Goal: Task Accomplishment & Management: Manage account settings

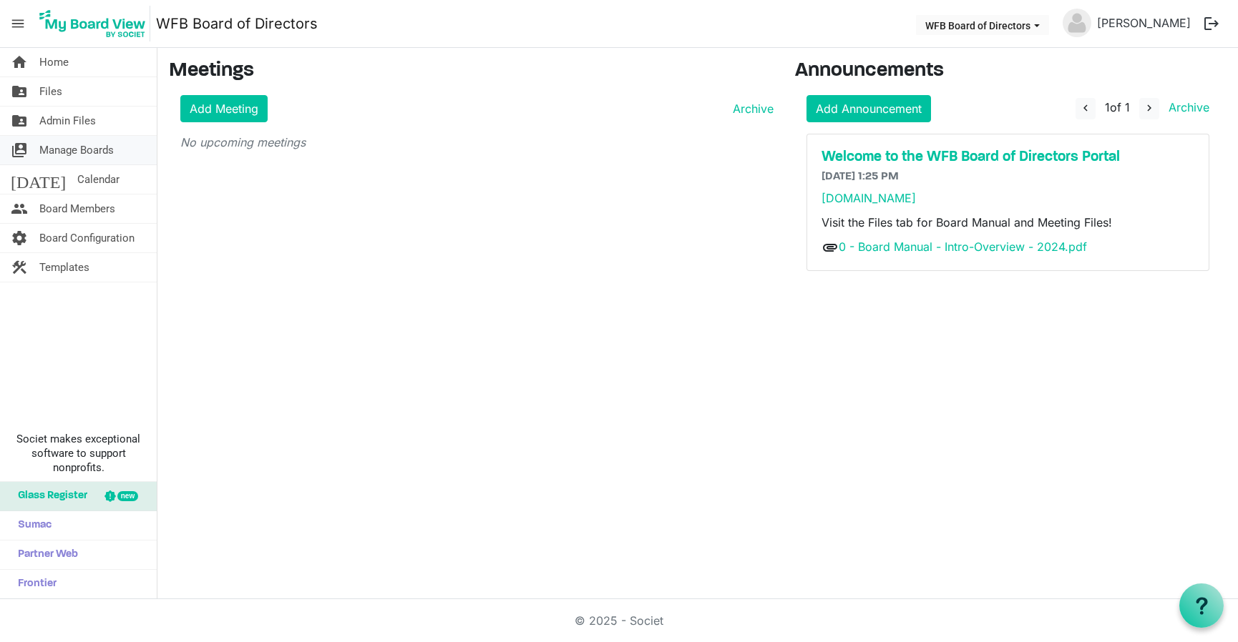
click at [67, 151] on span "Manage Boards" at bounding box center [76, 150] width 74 height 29
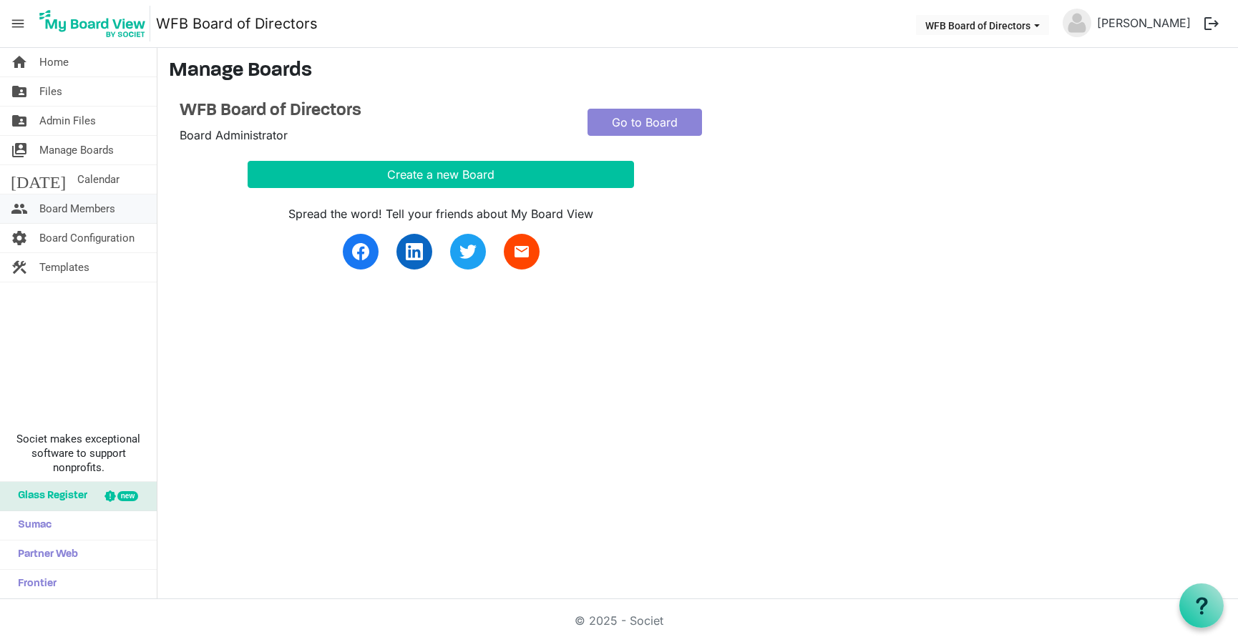
click at [74, 205] on span "Board Members" at bounding box center [77, 209] width 76 height 29
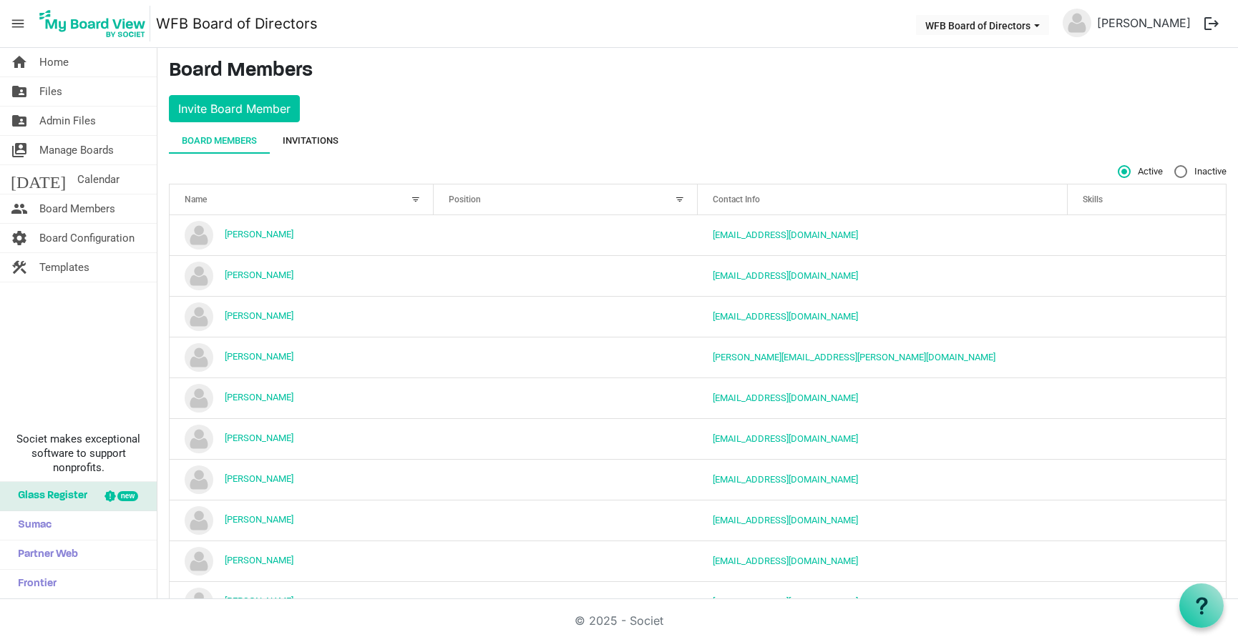
click at [311, 139] on div "Invitations" at bounding box center [311, 141] width 56 height 14
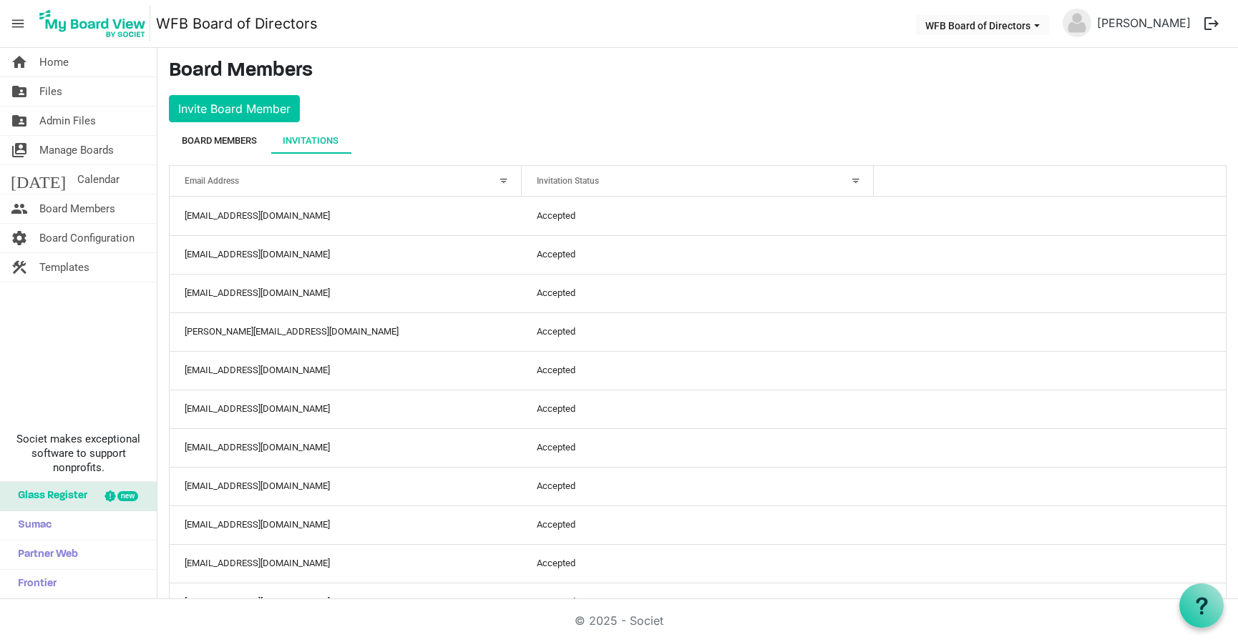
click at [224, 143] on div "Board Members" at bounding box center [219, 141] width 75 height 14
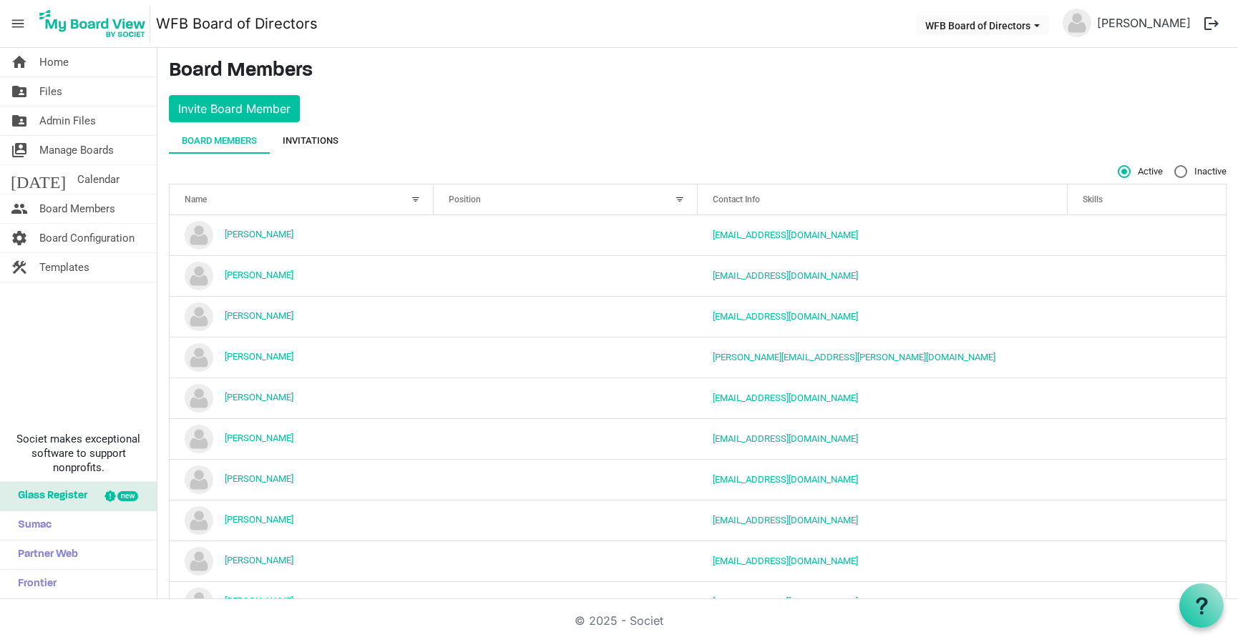
click at [314, 142] on div "Invitations" at bounding box center [311, 141] width 56 height 14
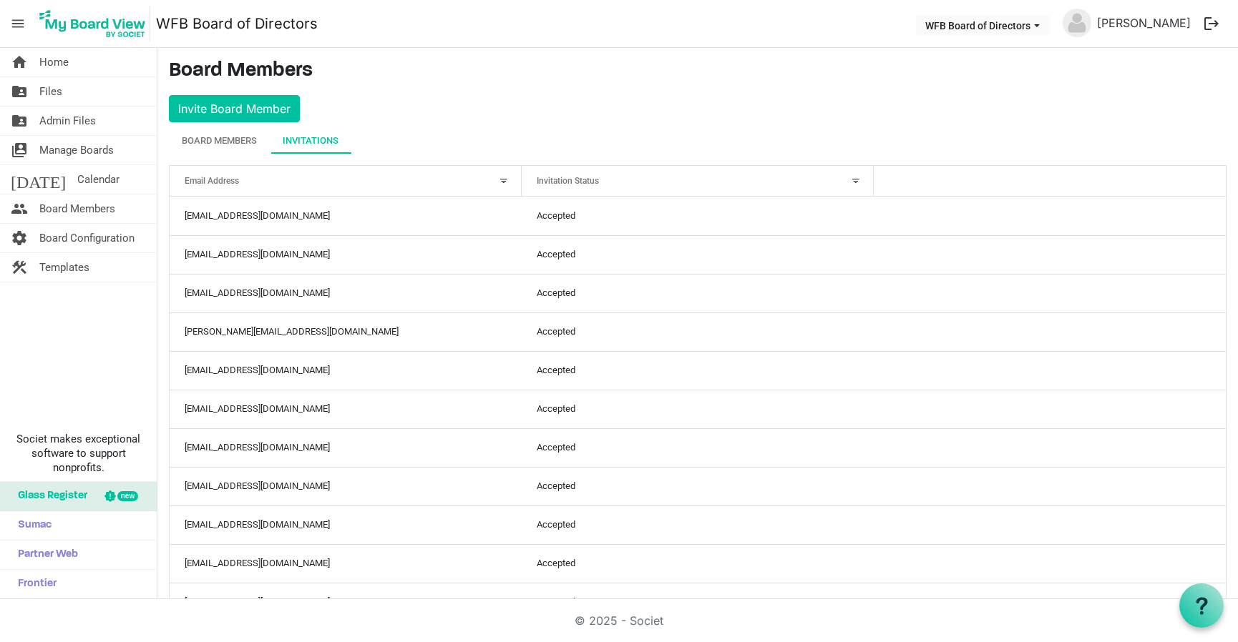
click at [19, 17] on span "menu" at bounding box center [17, 23] width 27 height 27
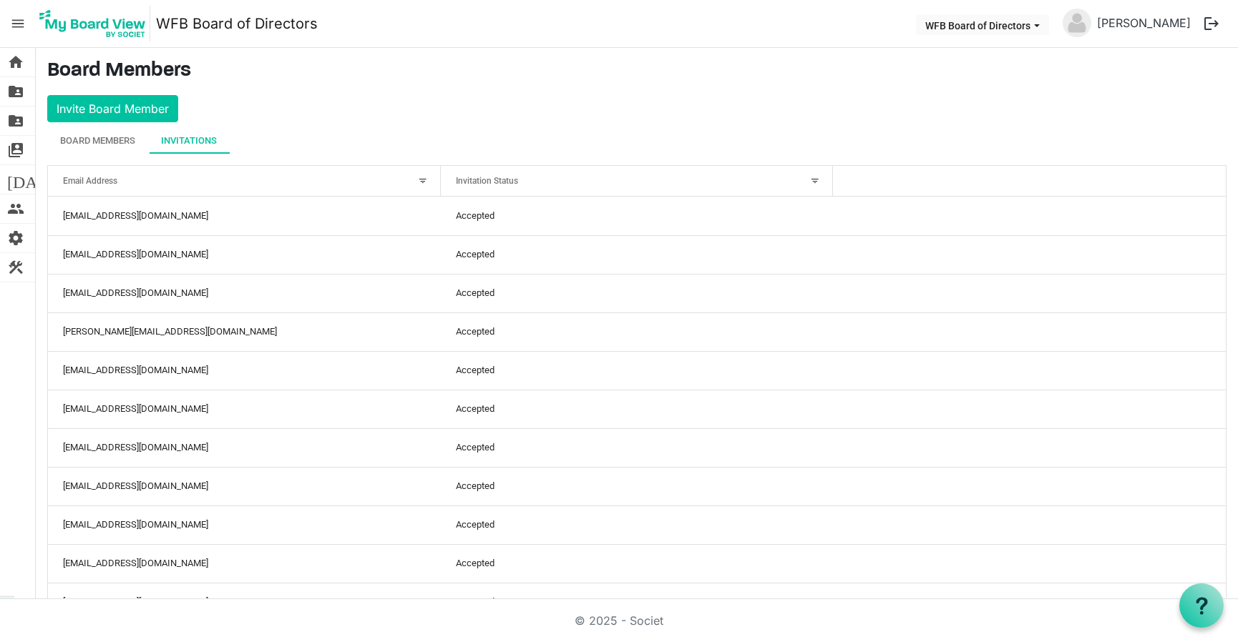
click at [17, 19] on span "menu" at bounding box center [17, 23] width 27 height 27
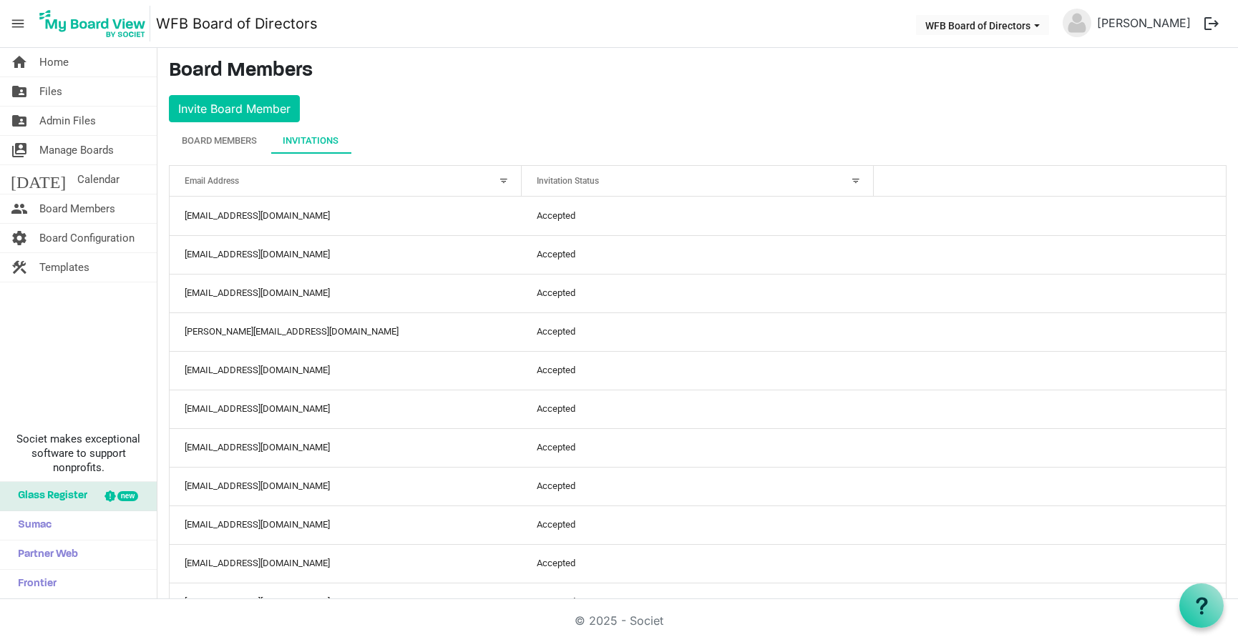
click at [17, 19] on span "menu" at bounding box center [17, 23] width 27 height 27
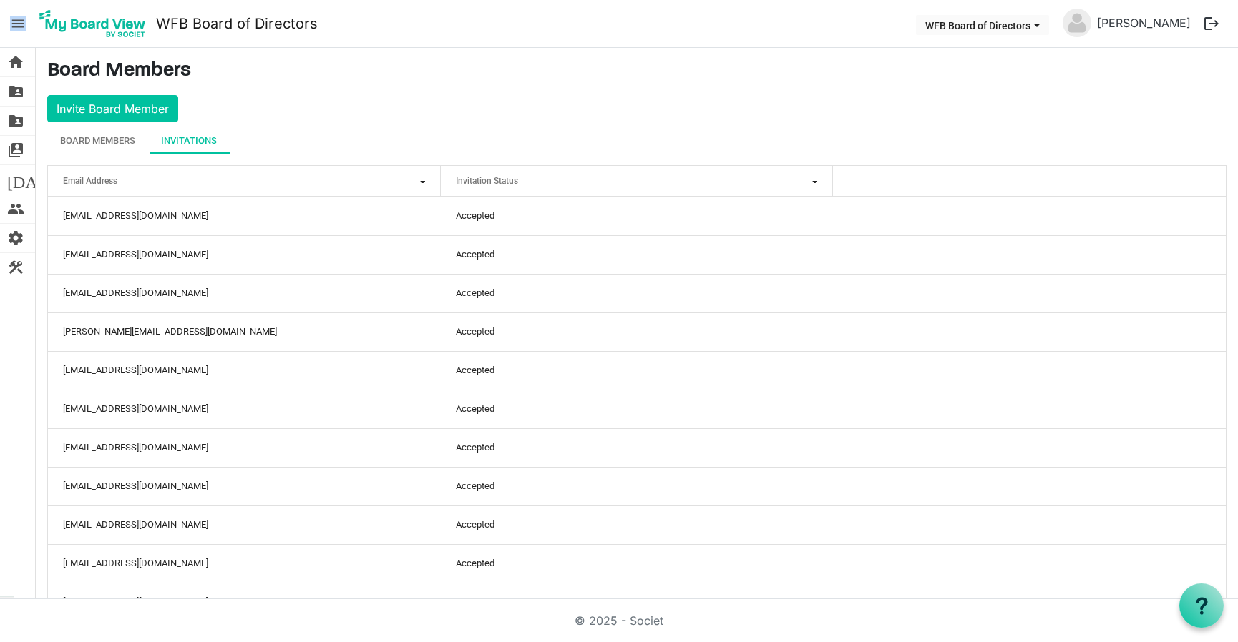
click at [17, 19] on span "menu" at bounding box center [17, 23] width 27 height 27
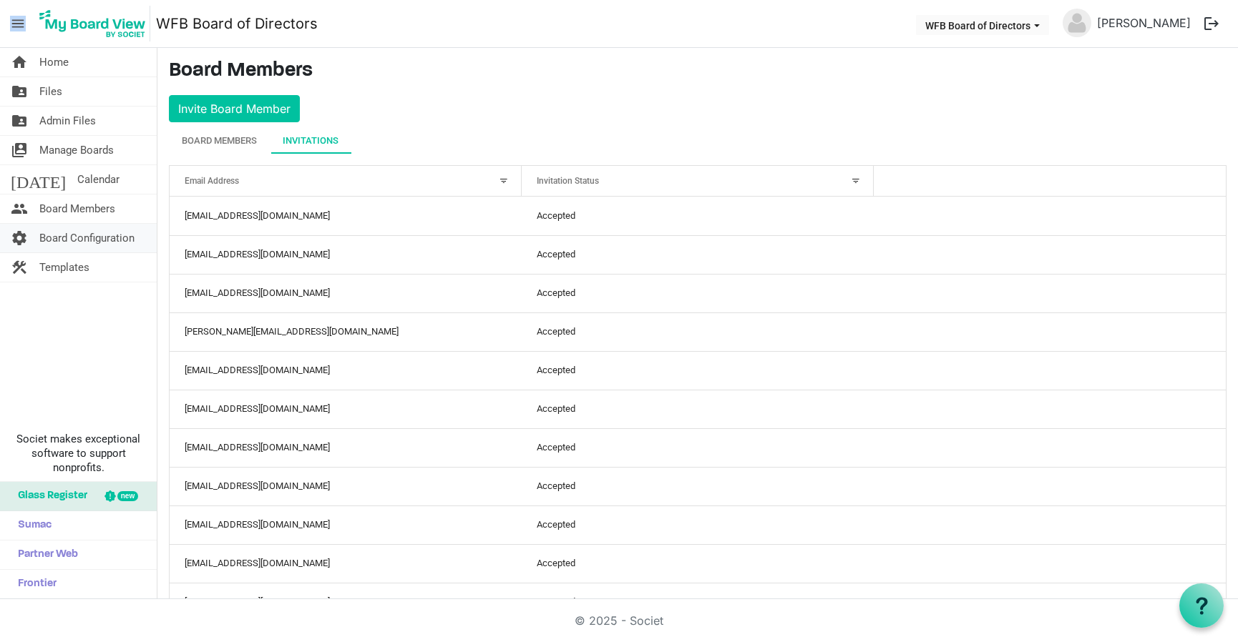
click at [64, 239] on span "Board Configuration" at bounding box center [86, 238] width 95 height 29
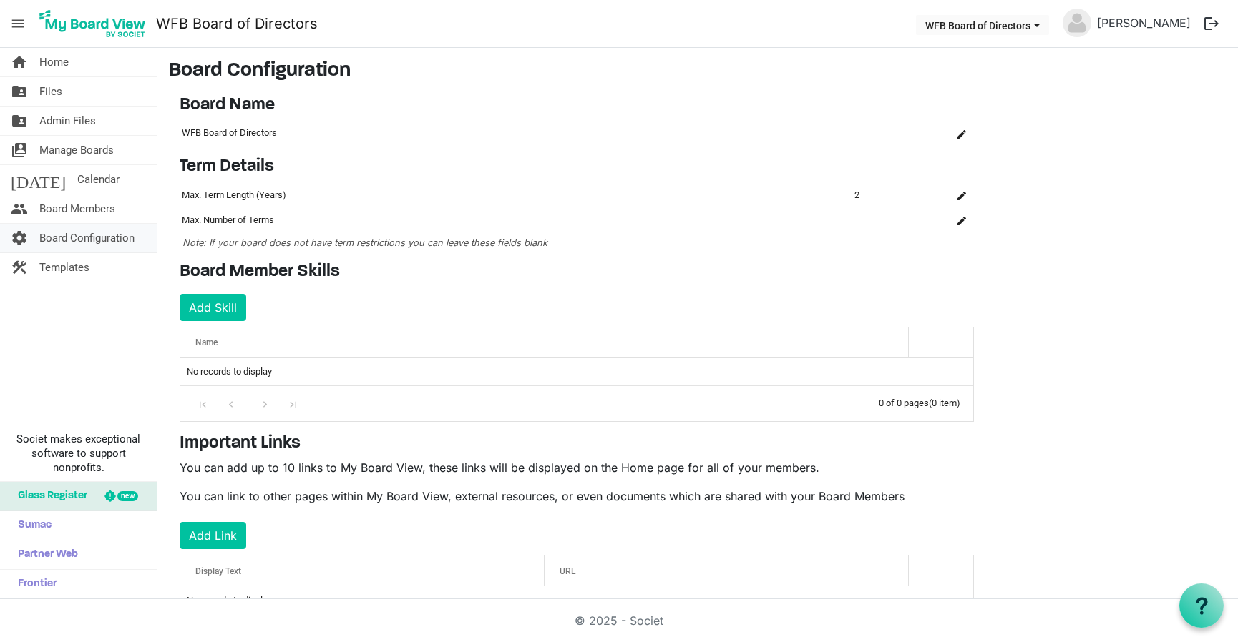
click at [62, 232] on span "Board Configuration" at bounding box center [86, 238] width 95 height 29
click at [65, 207] on span "Board Members" at bounding box center [77, 209] width 76 height 29
